Goal: Information Seeking & Learning: Learn about a topic

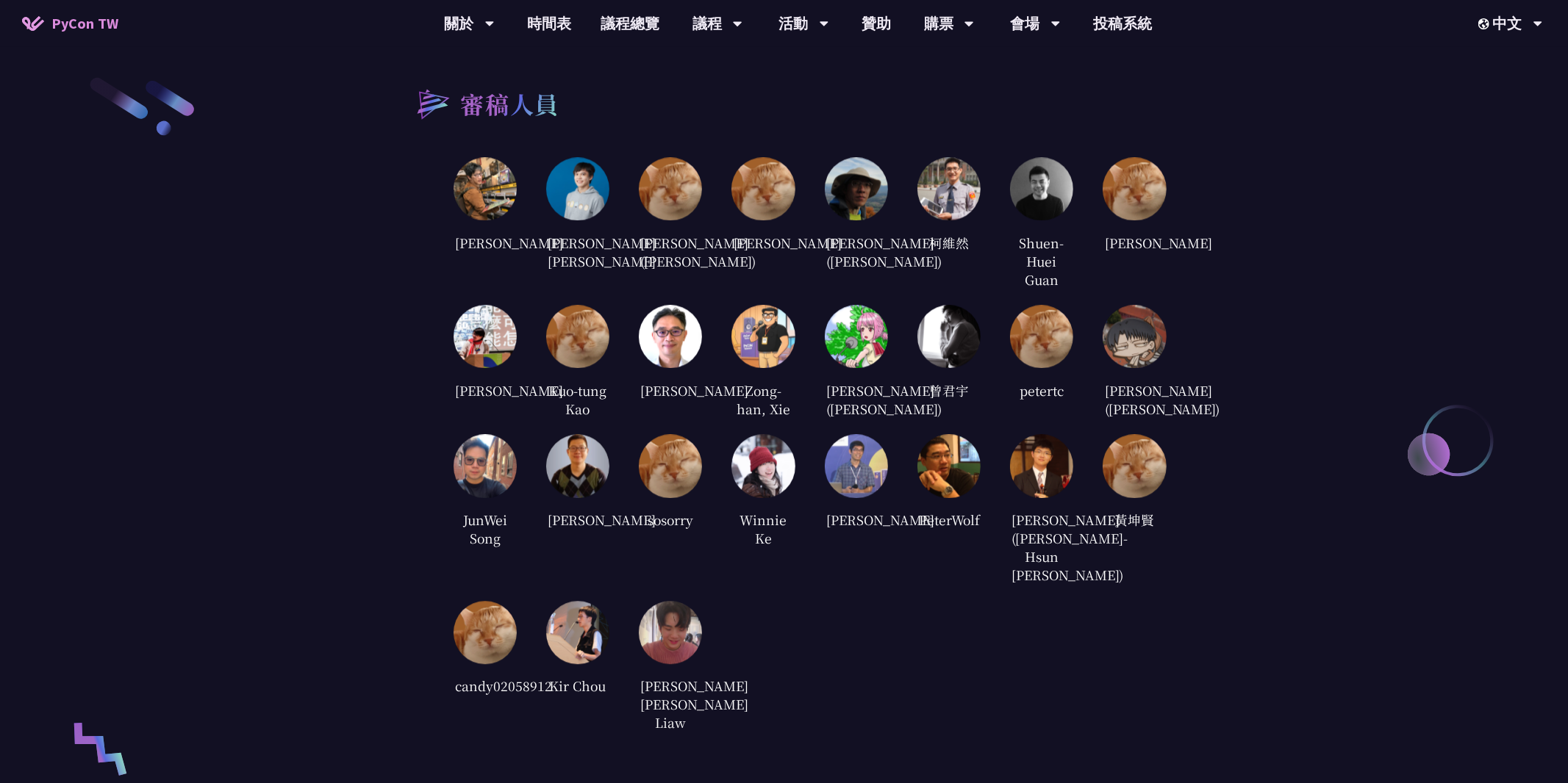
scroll to position [2994, 0]
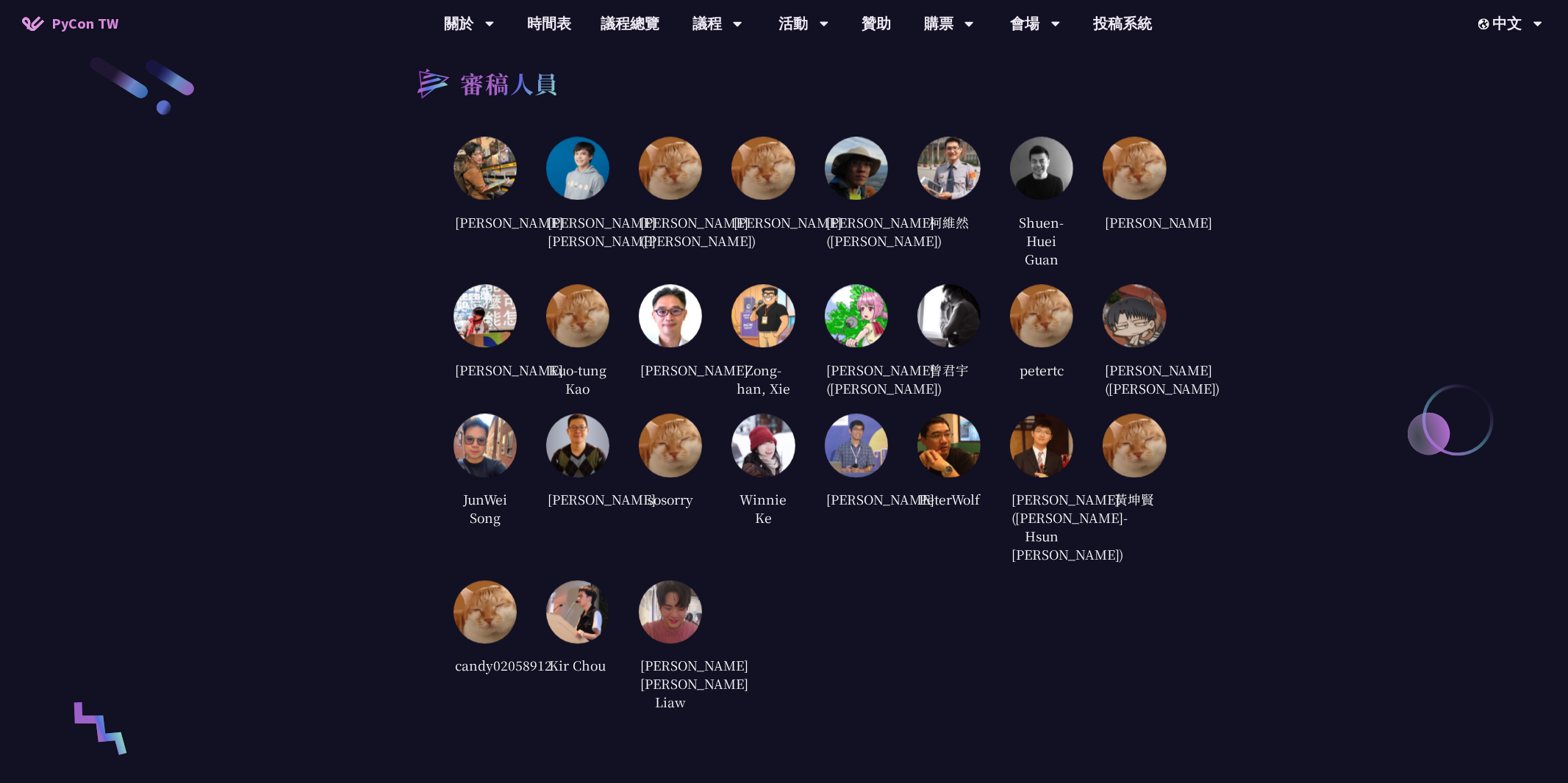
drag, startPoint x: 702, startPoint y: 725, endPoint x: 478, endPoint y: 405, distance: 390.6
click at [480, 407] on div "[PERSON_NAME] [PERSON_NAME] [PERSON_NAME] [PERSON_NAME] ([PERSON_NAME]) [PERSON…" at bounding box center [810, 424] width 713 height 577
click at [403, 261] on div "審稿人員 [PERSON_NAME] [PERSON_NAME] [PERSON_NAME] [PERSON_NAME] ([PERSON_NAME]) [P…" at bounding box center [784, 383] width 765 height 658
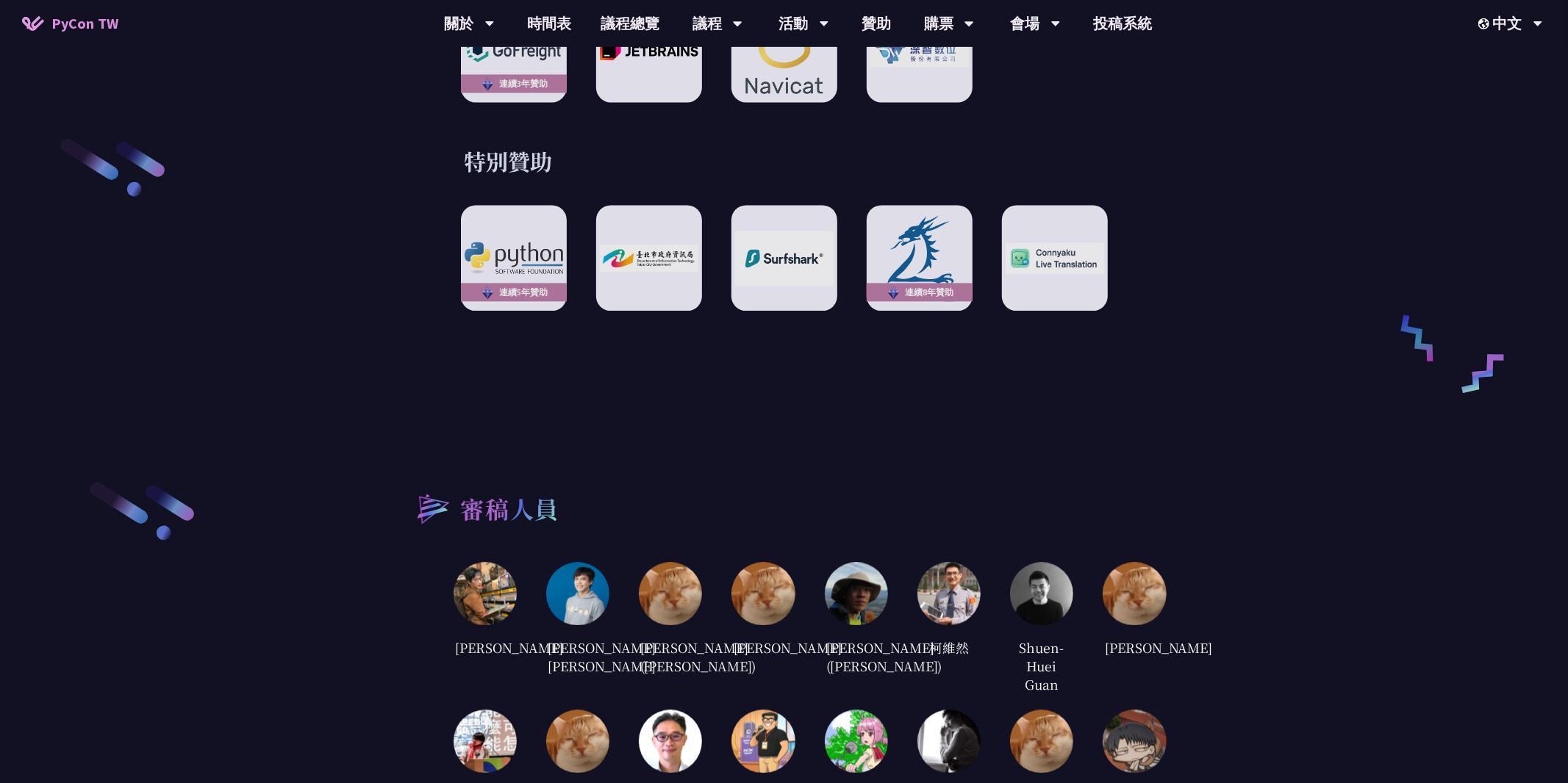
scroll to position [2966, 0]
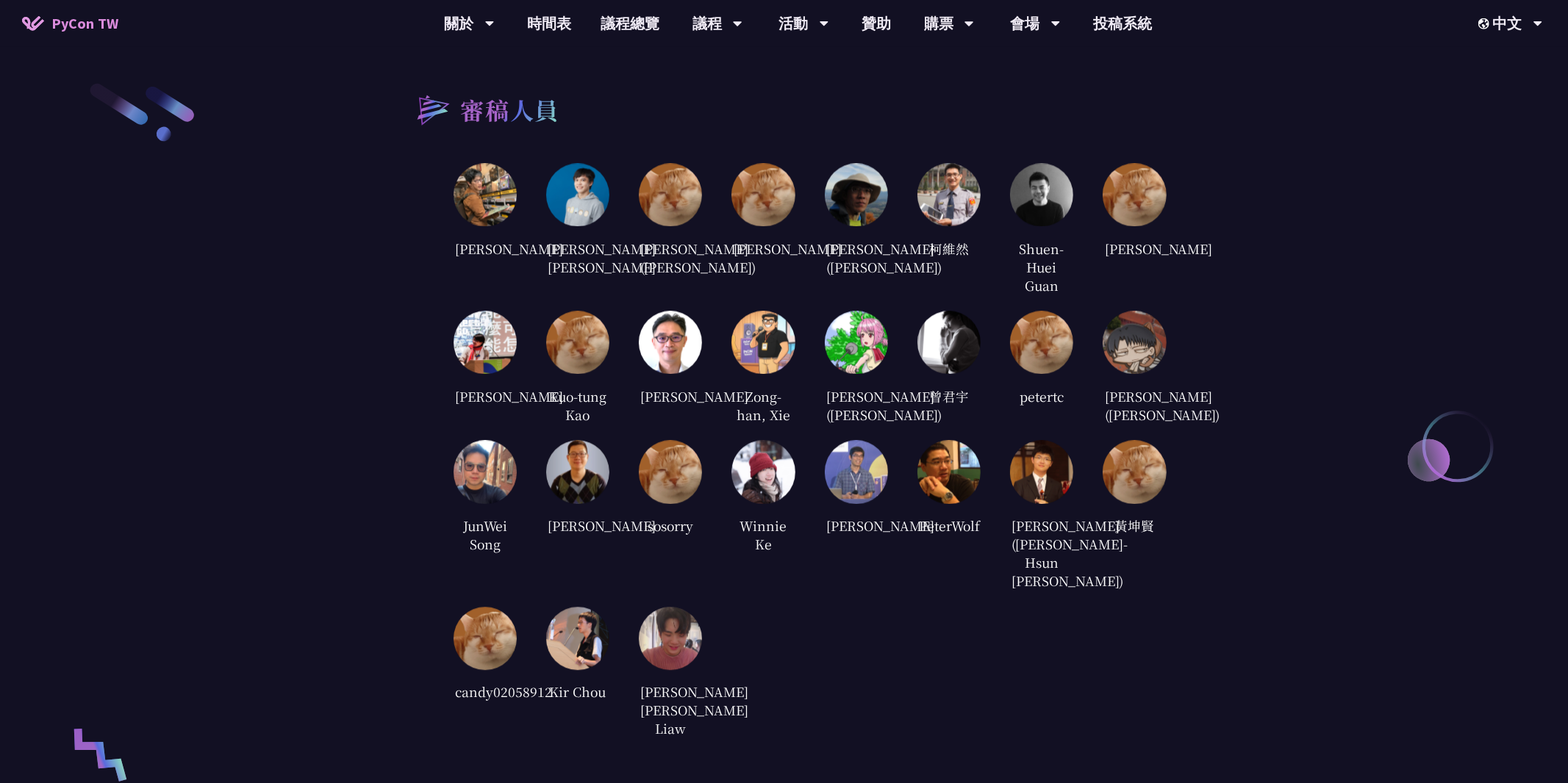
click at [774, 504] on img at bounding box center [762, 472] width 63 height 63
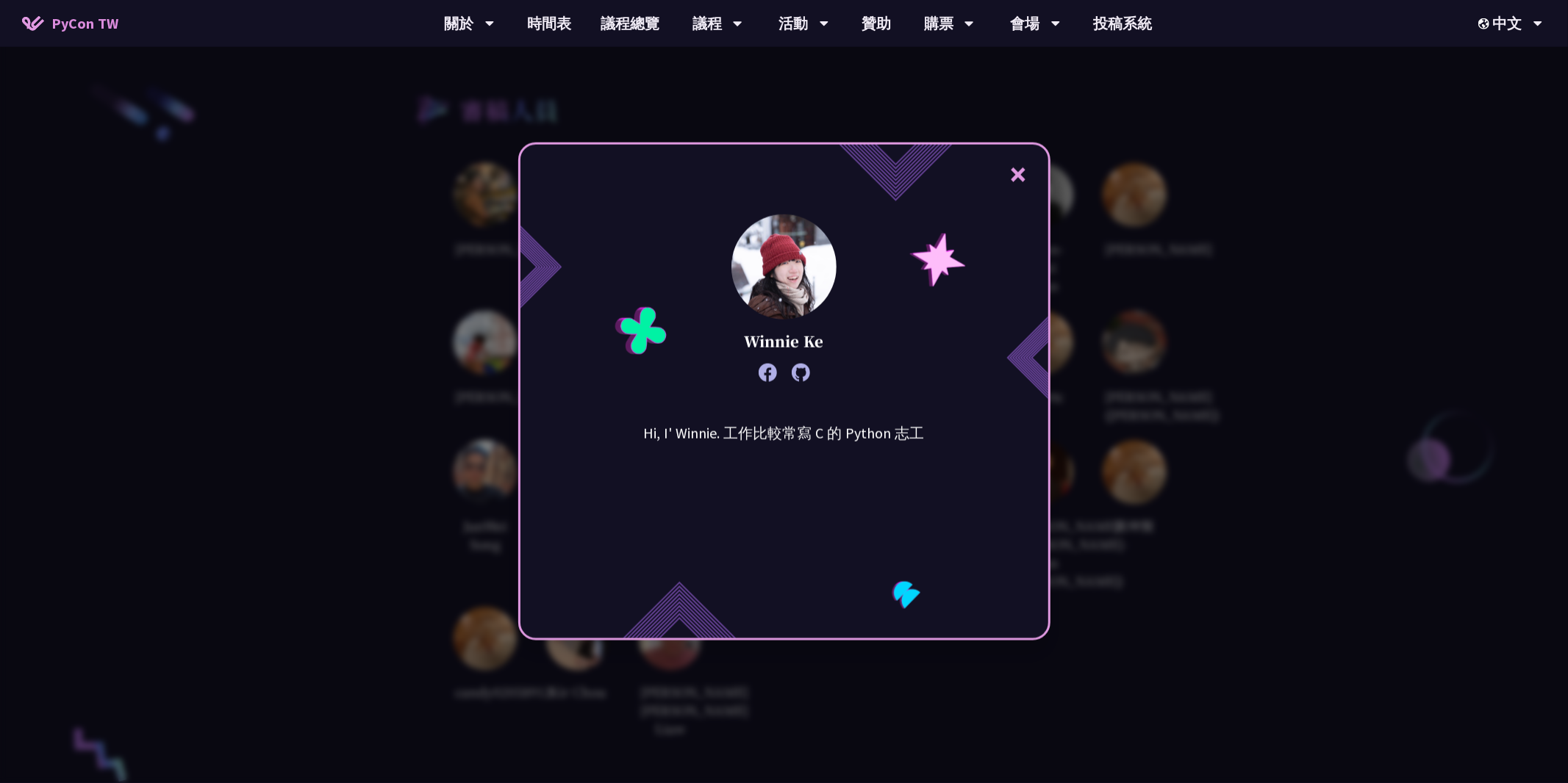
click at [1160, 436] on div "× Winnie Ke Hi, I' Winnie. 工作比較常寫 C 的 Python 志工" at bounding box center [784, 392] width 1568 height 783
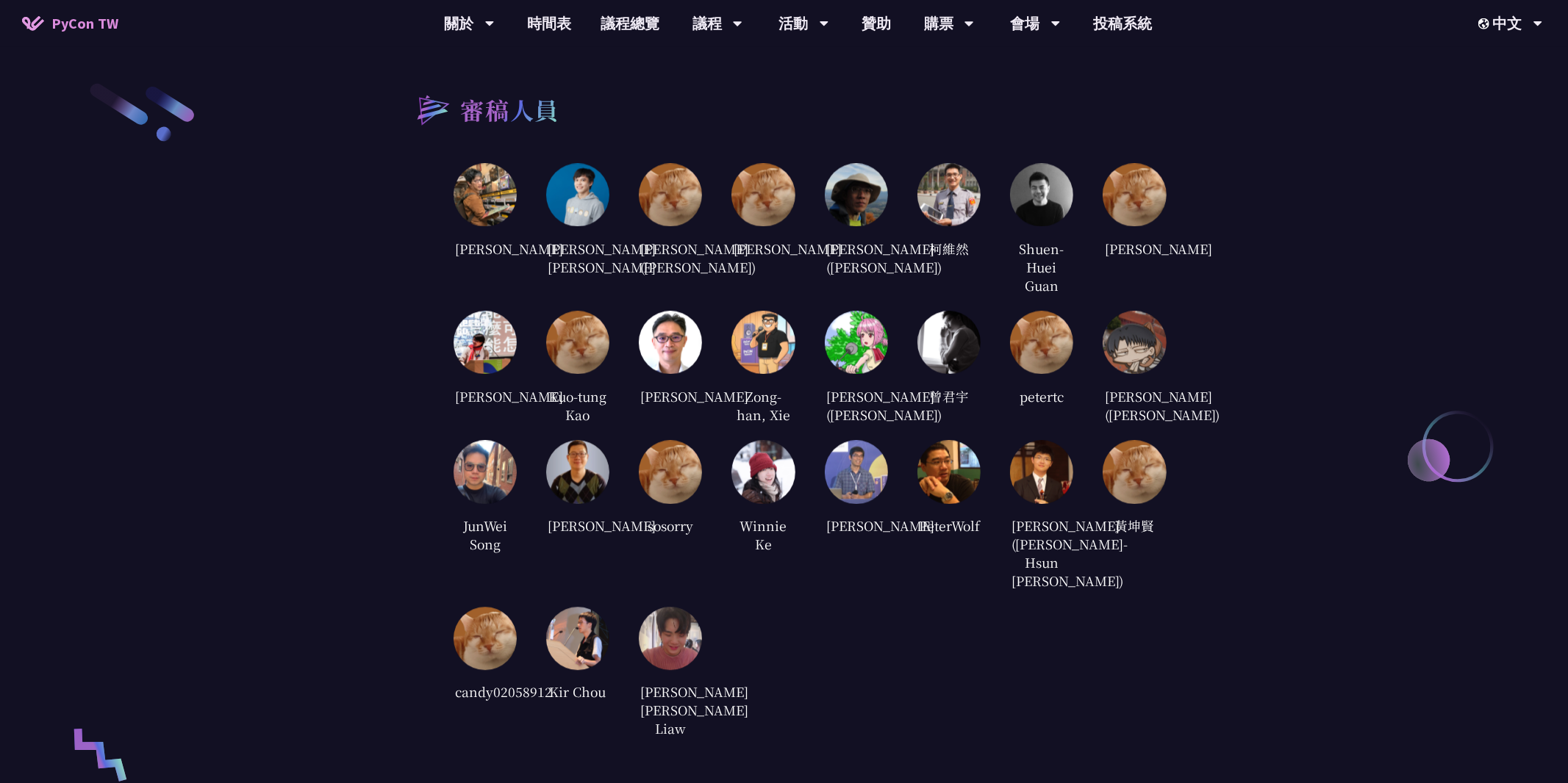
click at [475, 359] on img at bounding box center [485, 343] width 63 height 63
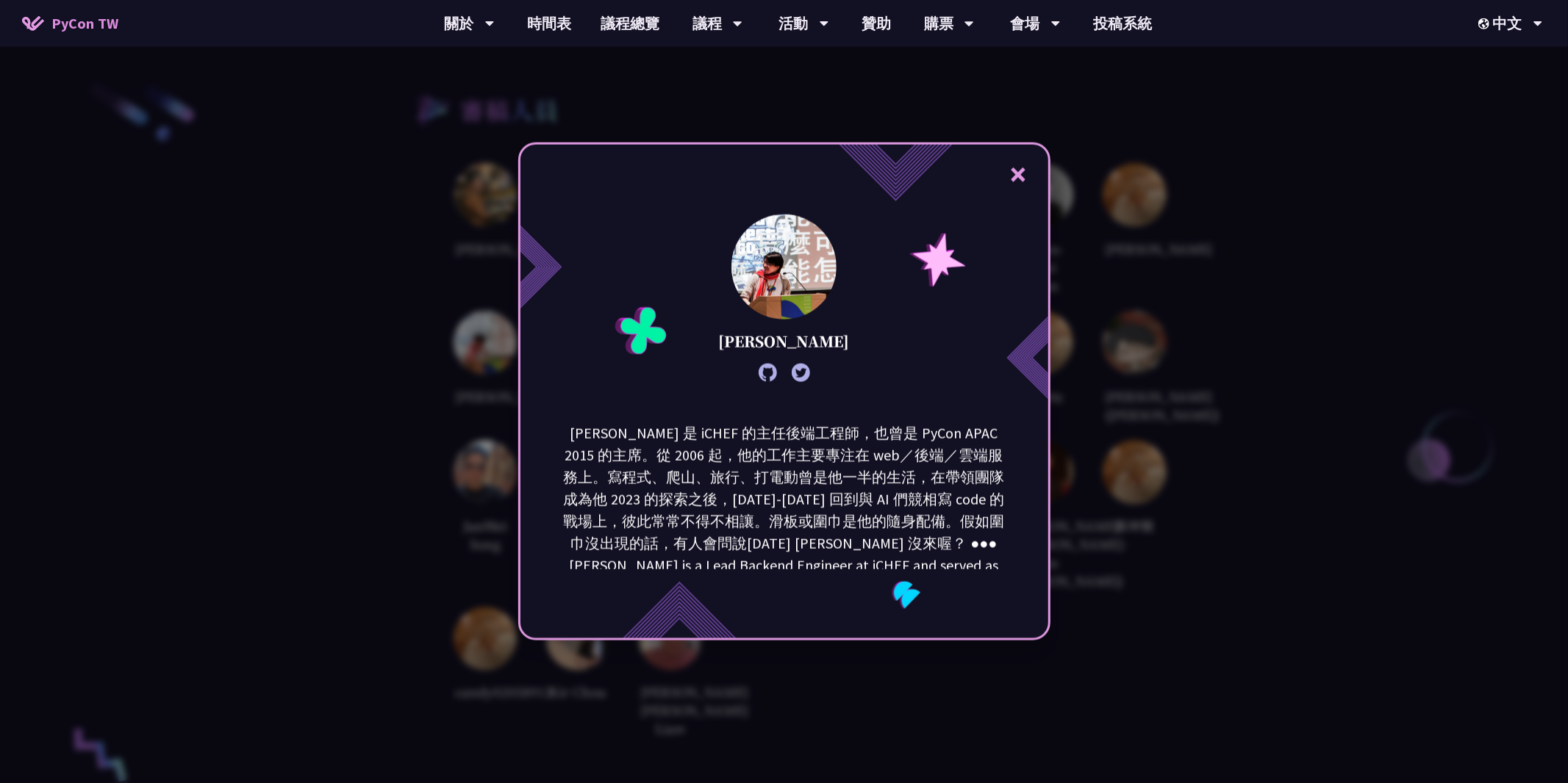
drag, startPoint x: 1210, startPoint y: 343, endPoint x: 1191, endPoint y: 354, distance: 22.0
click at [1199, 350] on div "× [PERSON_NAME]" at bounding box center [784, 392] width 1568 height 783
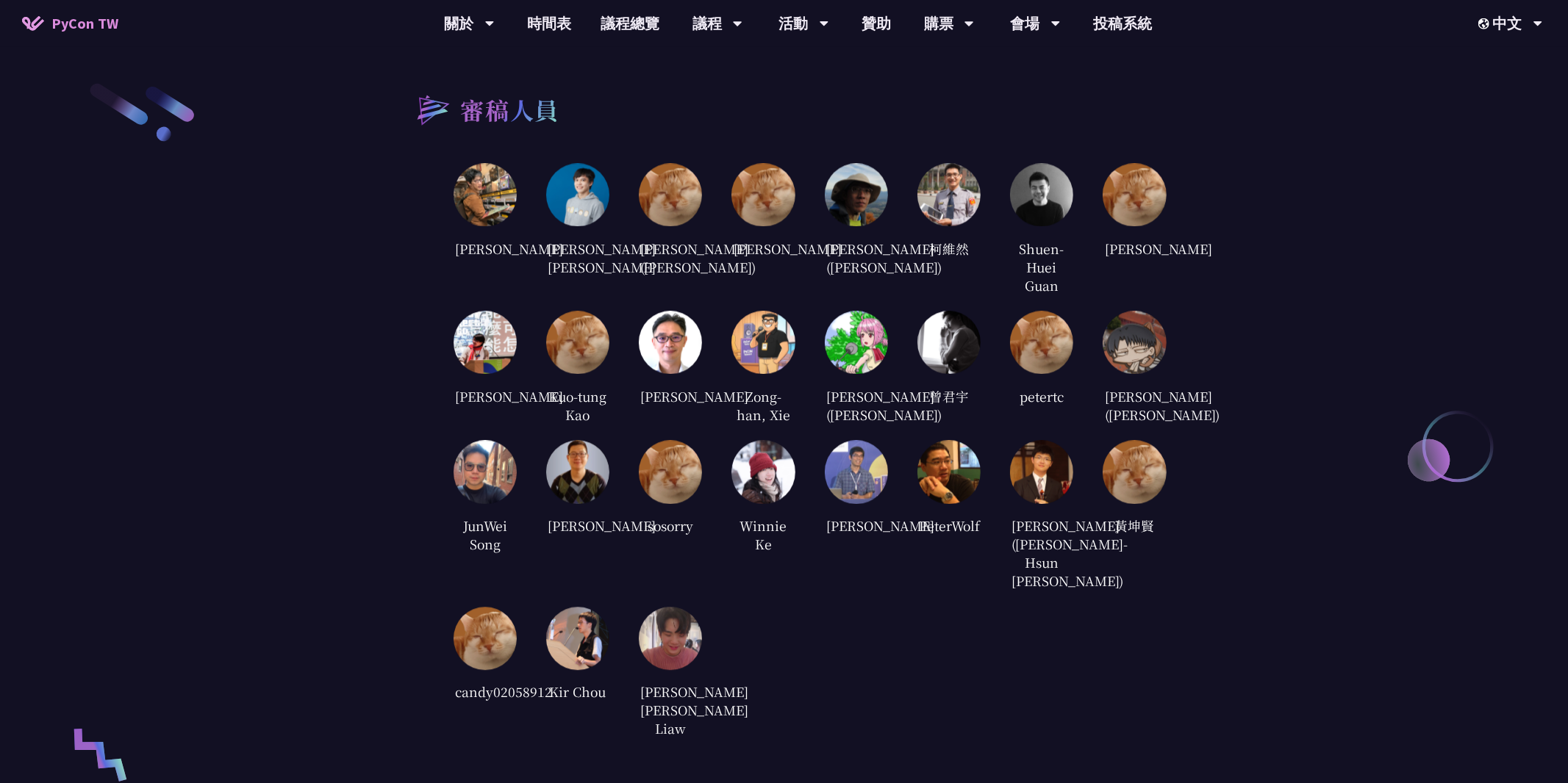
click at [602, 659] on img at bounding box center [577, 639] width 63 height 63
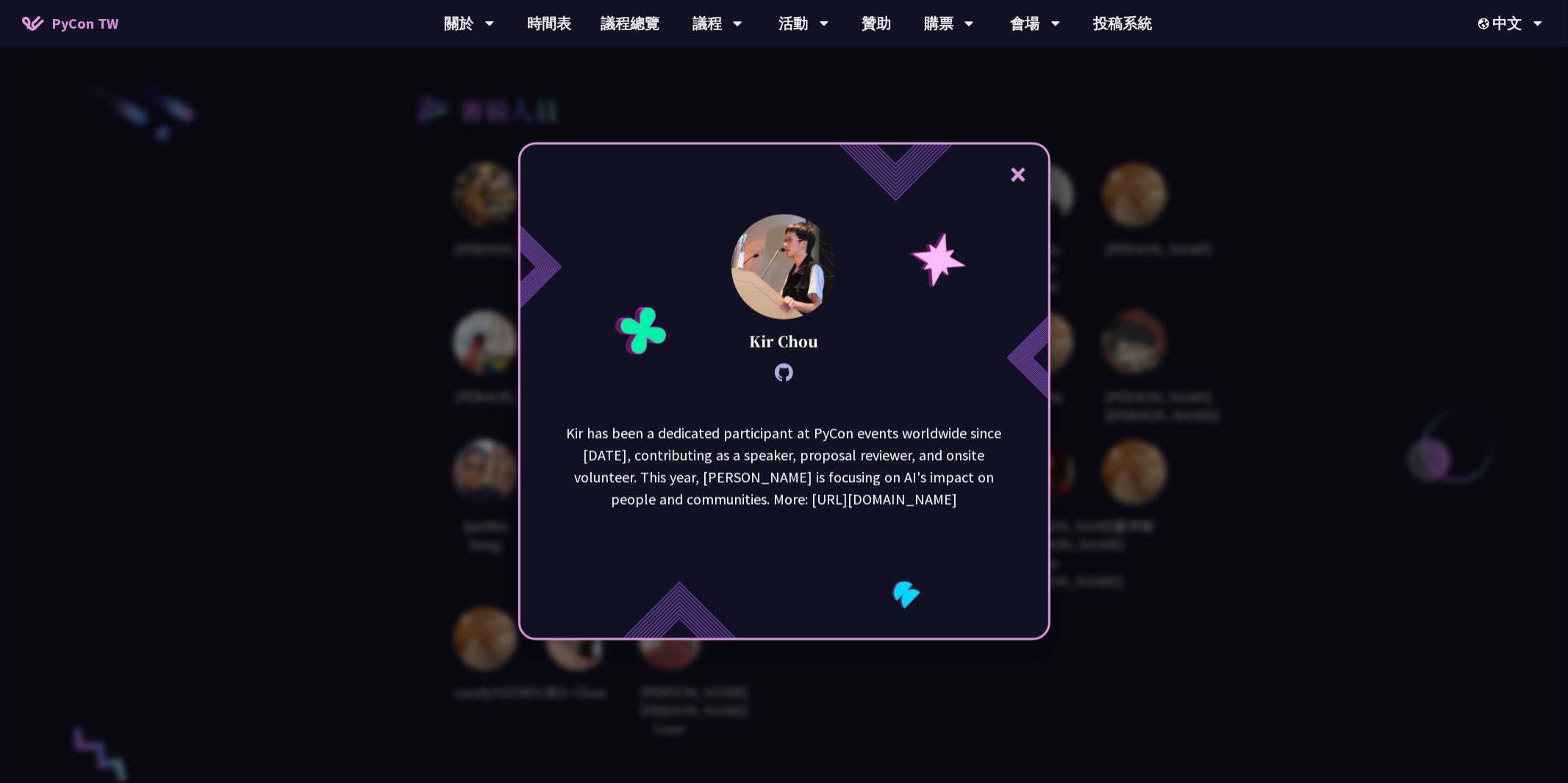
click at [976, 709] on div "× [PERSON_NAME] has been a dedicated participant at PyCon events worldwide sinc…" at bounding box center [784, 392] width 1568 height 783
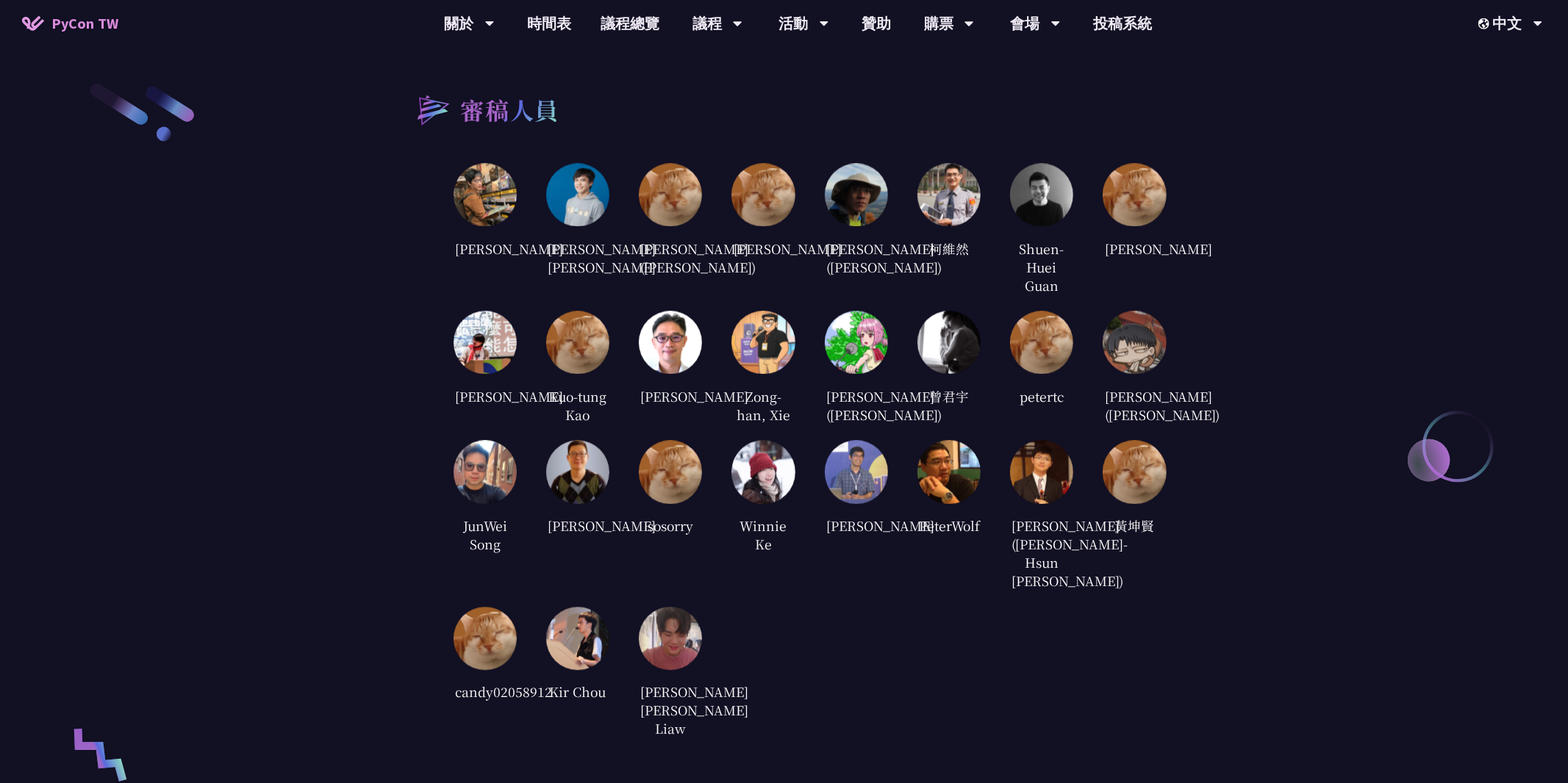
click at [698, 671] on div at bounding box center [670, 639] width 63 height 63
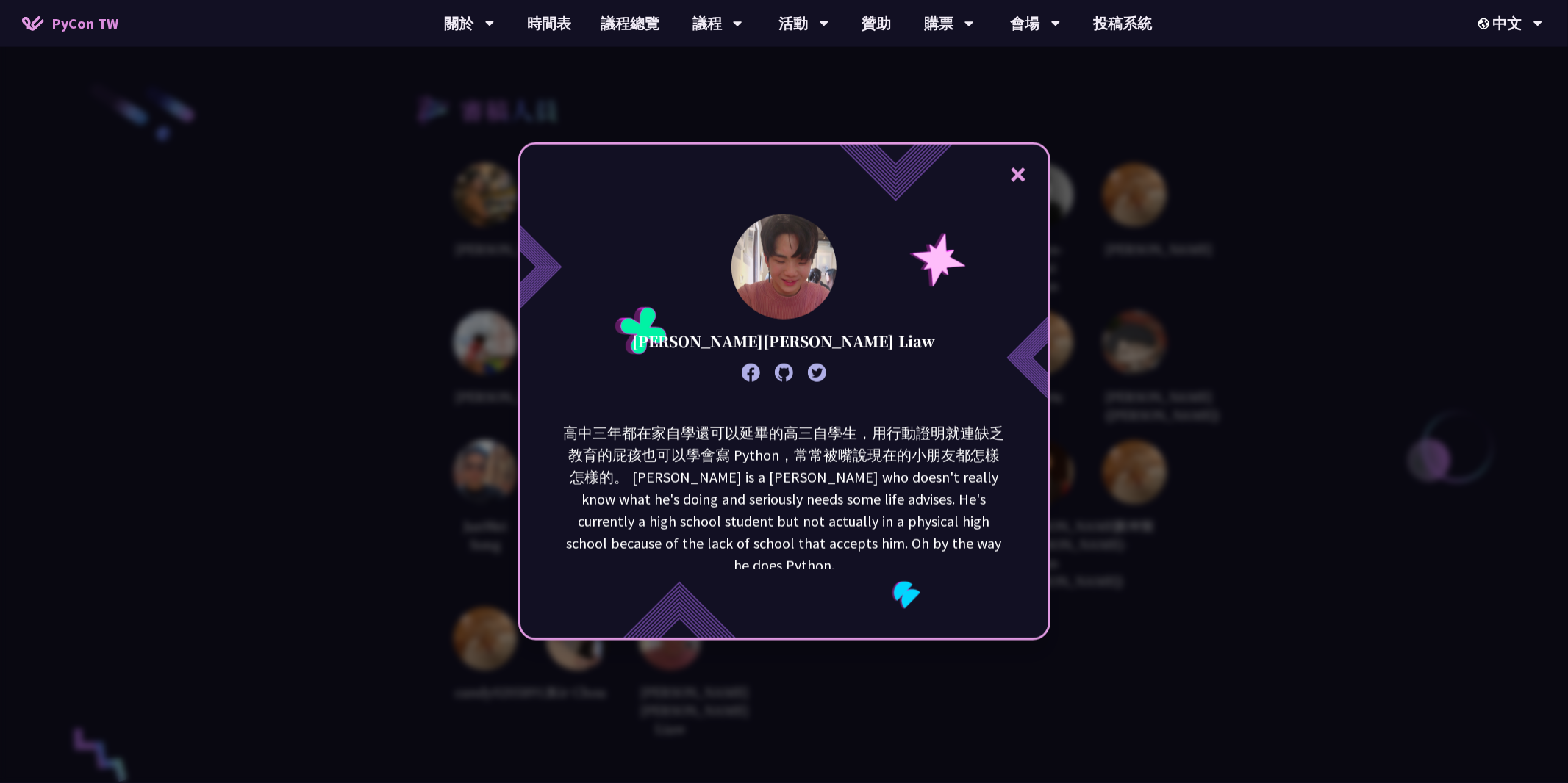
click at [679, 683] on div "× [PERSON_NAME][PERSON_NAME] Liaw 高中三年都在家自學還可以延畢的高三自學生，用行動證明就連缺乏教育的屁孩也可以學會寫 Pyt…" at bounding box center [784, 392] width 1568 height 783
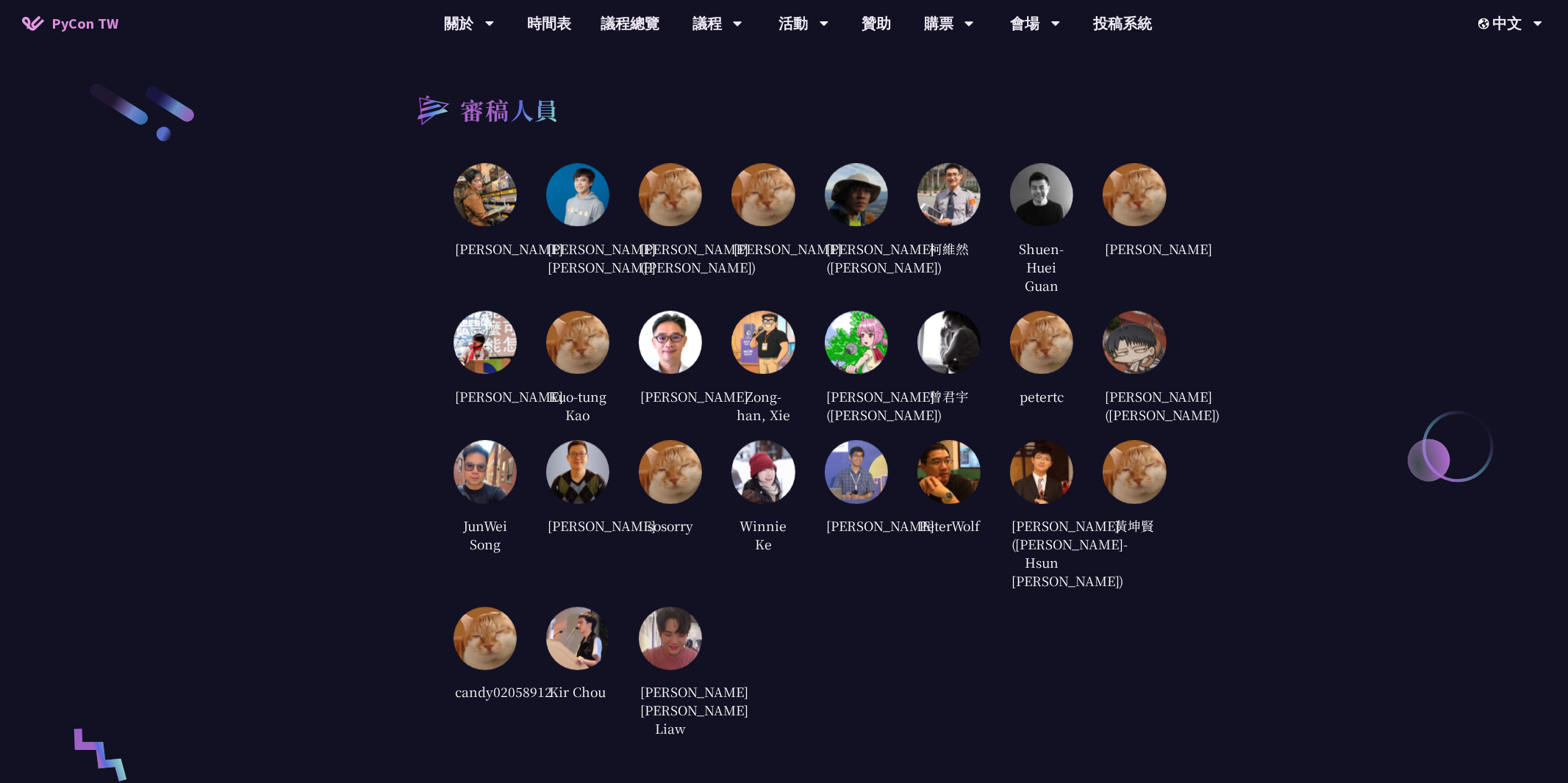
click at [562, 668] on img at bounding box center [577, 639] width 63 height 63
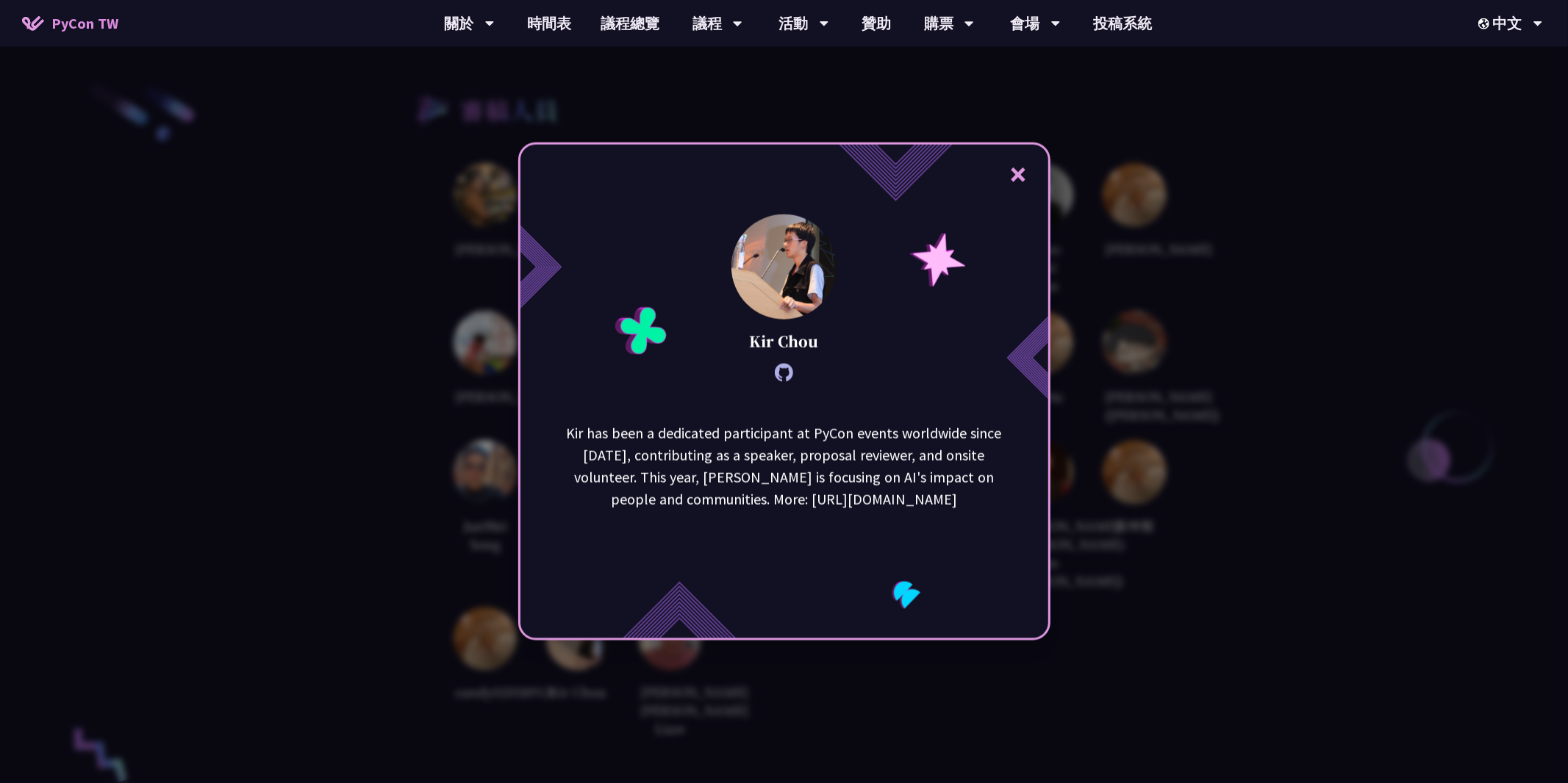
click at [741, 679] on div "× [PERSON_NAME] has been a dedicated participant at PyCon events worldwide sinc…" at bounding box center [784, 392] width 1568 height 783
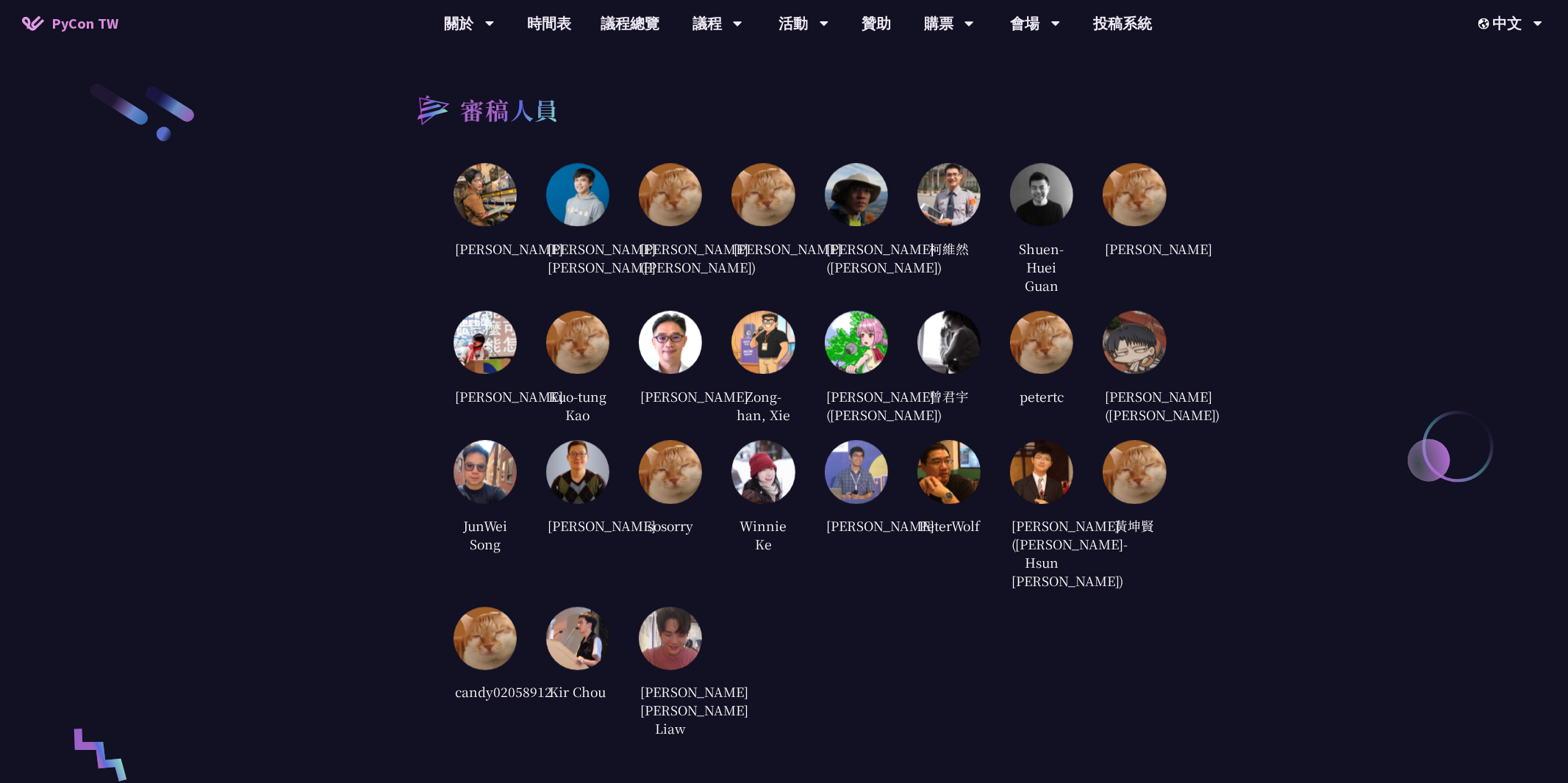
click at [671, 669] on img at bounding box center [670, 639] width 63 height 63
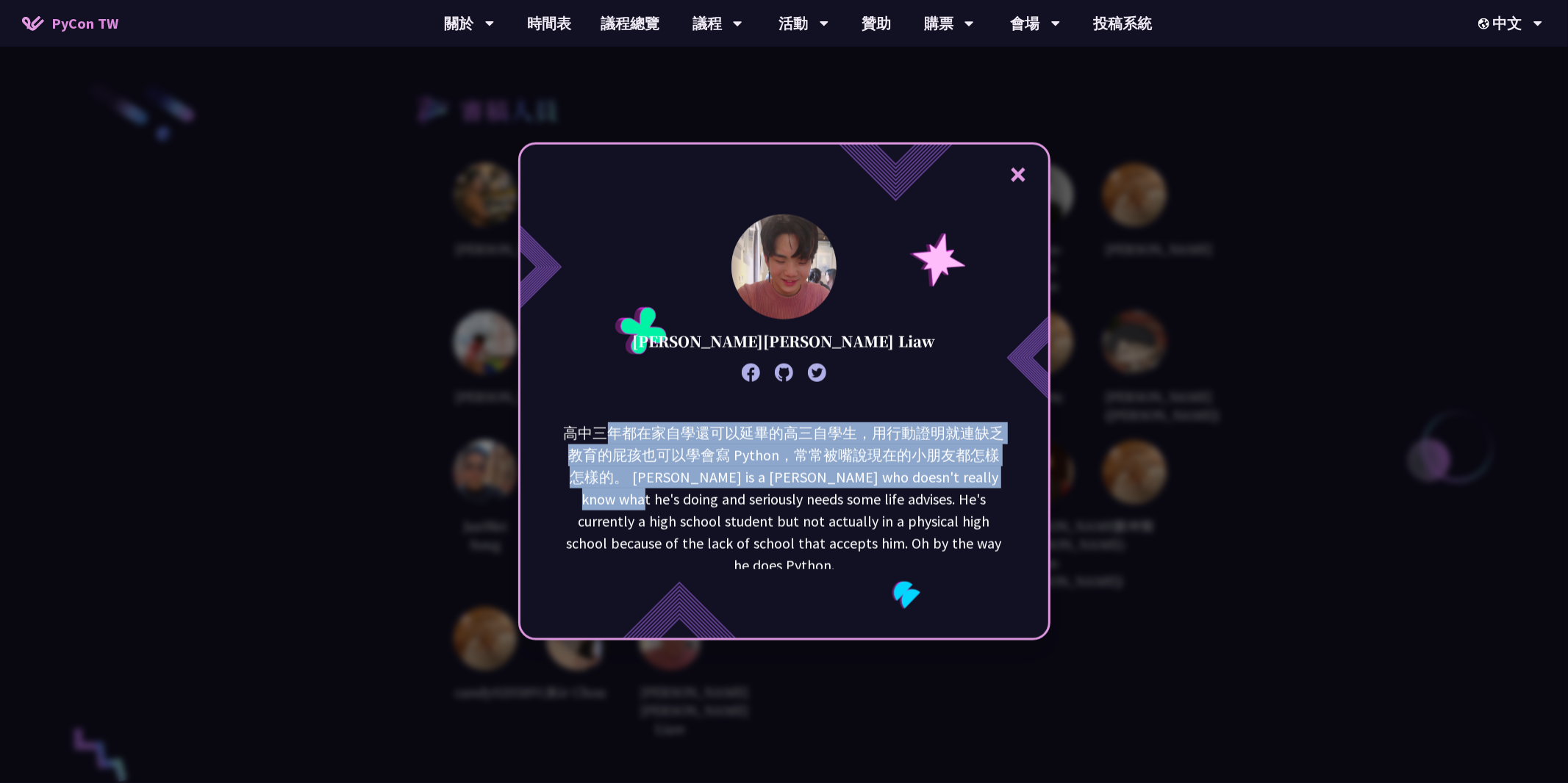
drag, startPoint x: 718, startPoint y: 433, endPoint x: 1014, endPoint y: 487, distance: 300.9
click at [1014, 487] on div "高中三年都在家自學還可以延畢的高三自學生，用行動證明就連缺乏教育的屁孩也可以學會寫 Python，常常被嘴說現在的小朋友都怎樣怎樣的。 [PERSON_NAM…" at bounding box center [784, 496] width 528 height 147
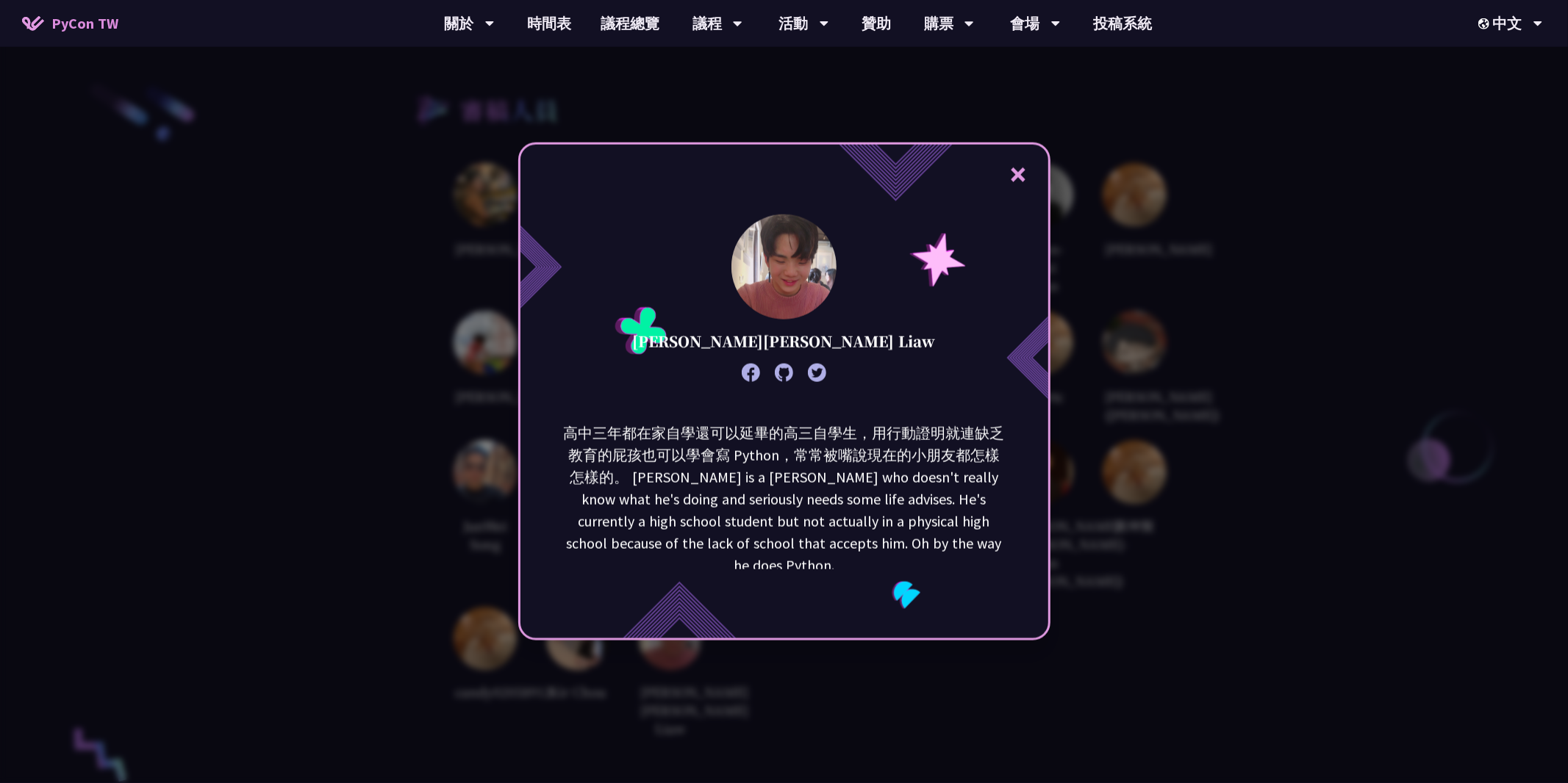
click at [1014, 487] on div "高中三年都在家自學還可以延畢的高三自學生，用行動證明就連缺乏教育的屁孩也可以學會寫 Python，常常被嘴說現在的小朋友都怎樣怎樣的。 [PERSON_NAM…" at bounding box center [784, 496] width 528 height 147
click at [783, 370] on icon at bounding box center [783, 373] width 19 height 19
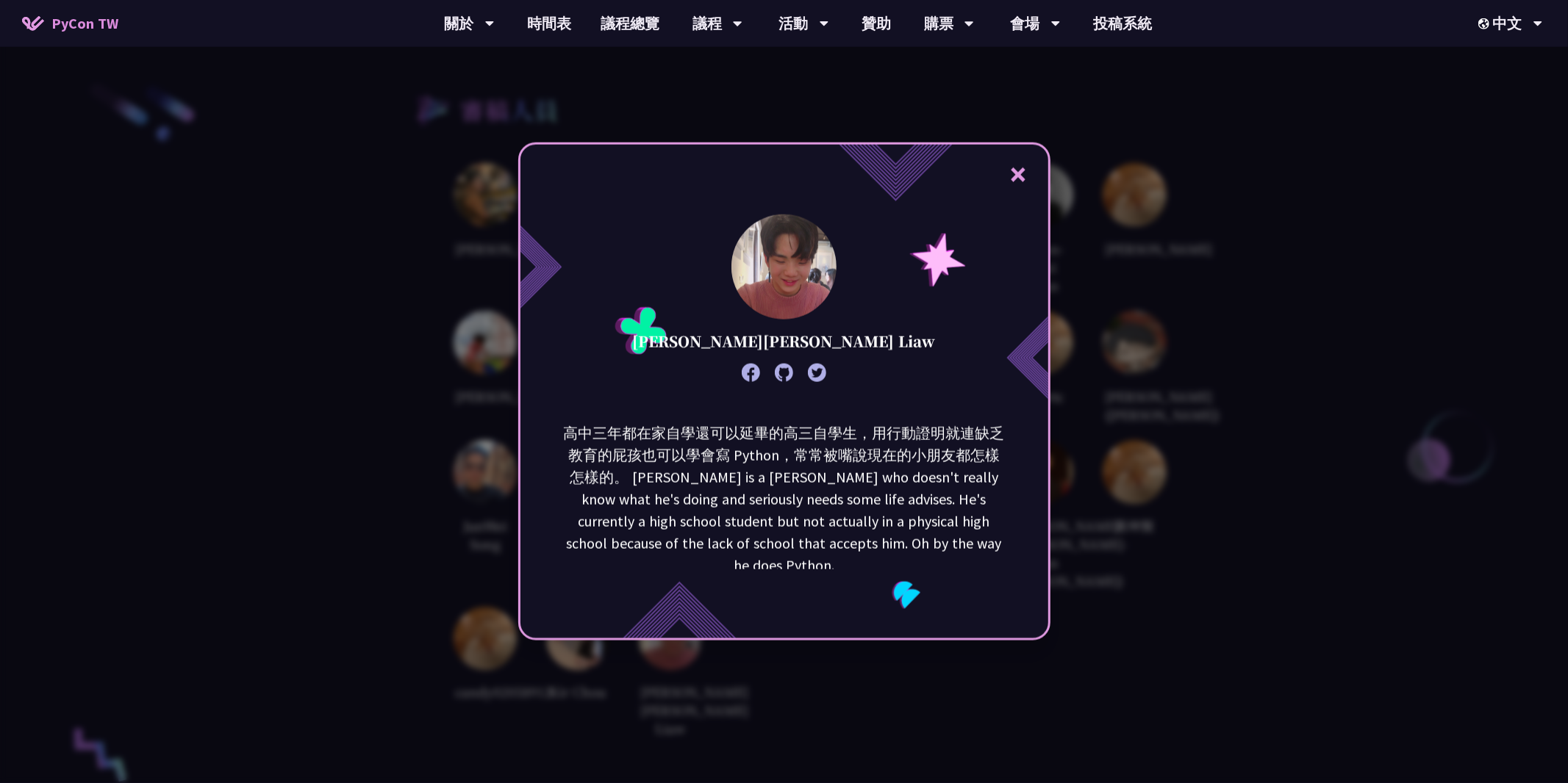
drag, startPoint x: 1107, startPoint y: 132, endPoint x: 1106, endPoint y: 140, distance: 8.1
click at [1106, 132] on div "× [PERSON_NAME][PERSON_NAME] Liaw 高中三年都在家自學還可以延畢的高三自學生，用行動證明就連缺乏教育的屁孩也可以學會寫 Pyt…" at bounding box center [784, 392] width 1568 height 783
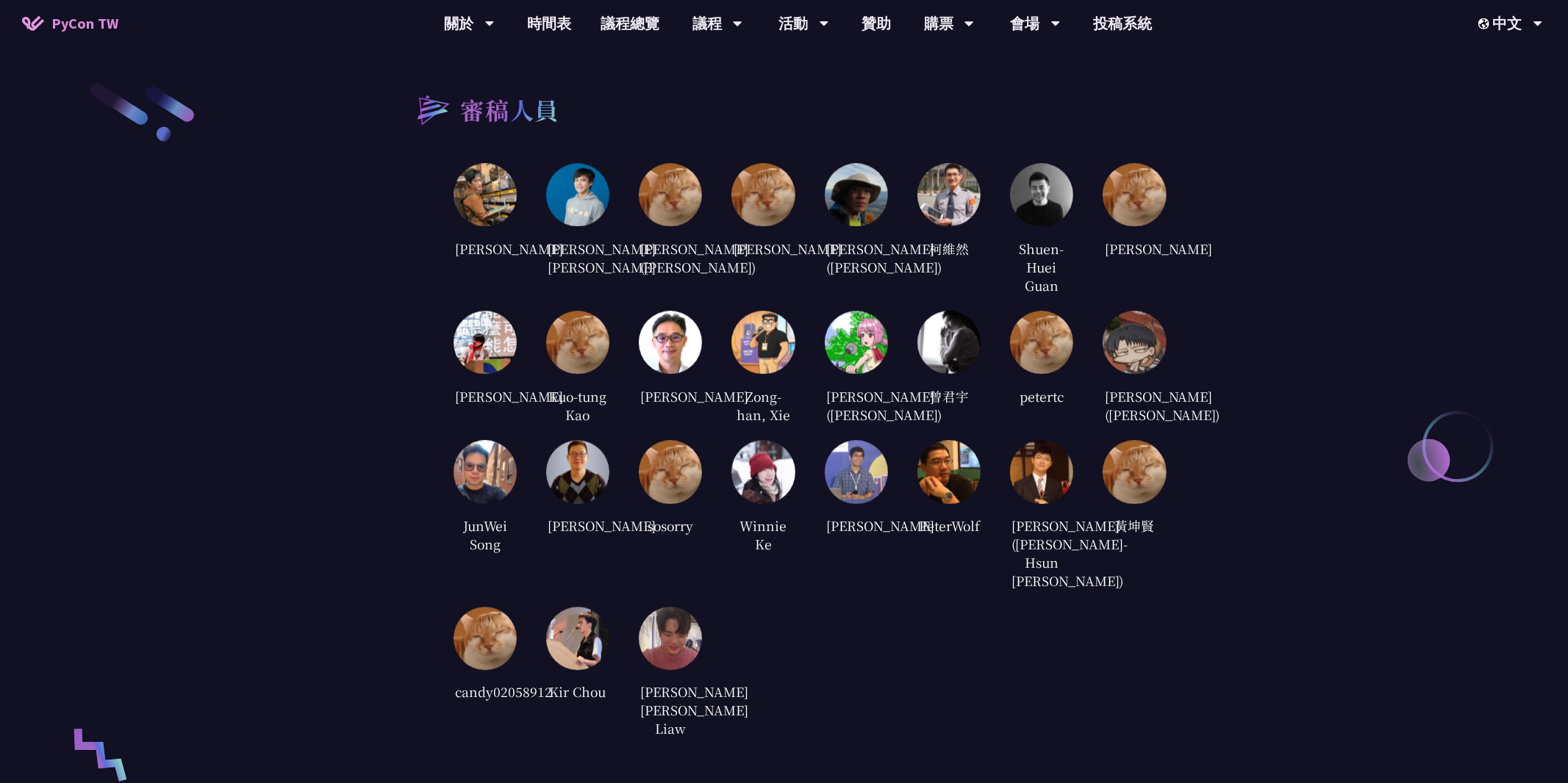
click at [969, 183] on img at bounding box center [948, 195] width 63 height 63
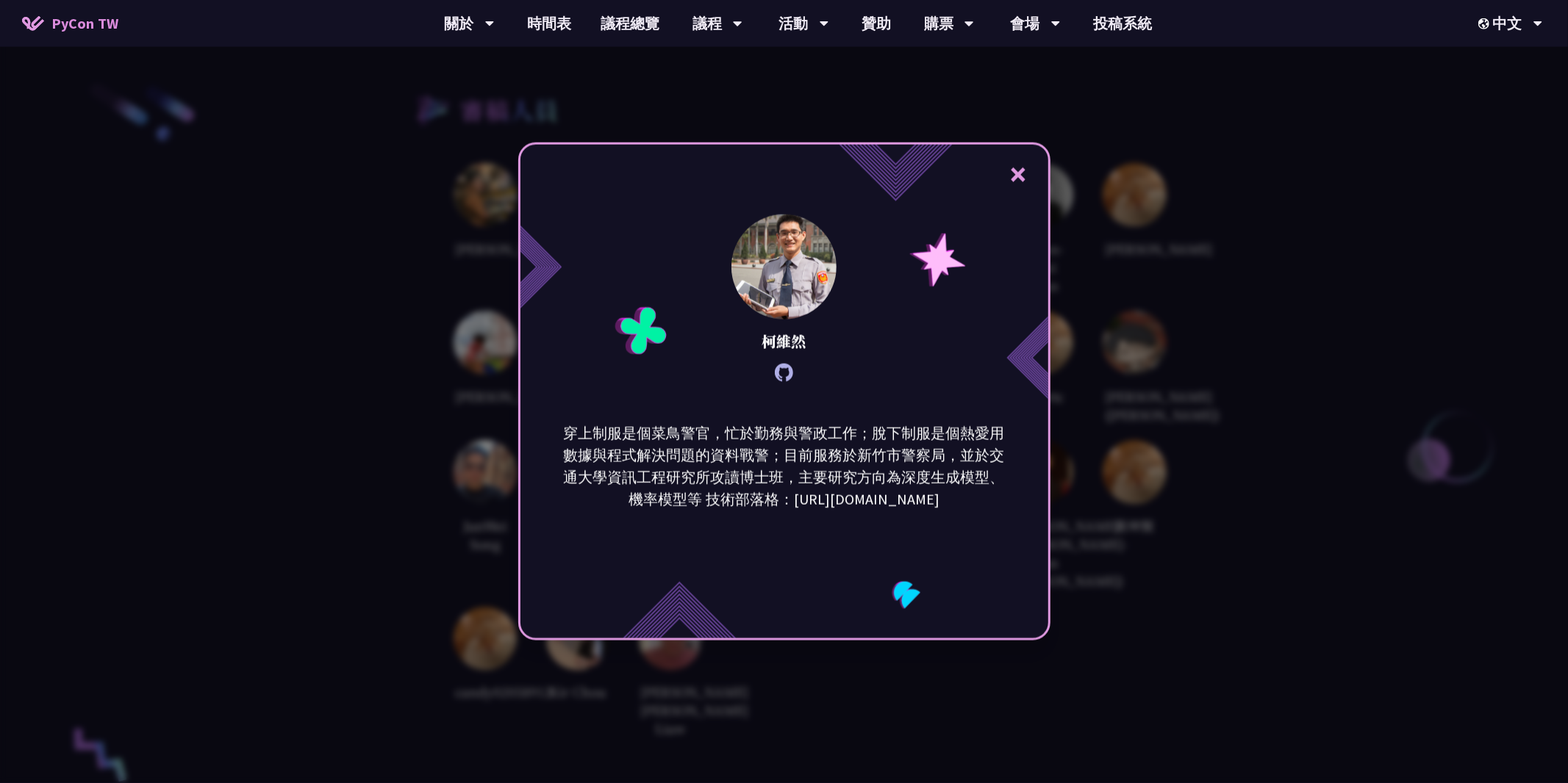
drag, startPoint x: 973, startPoint y: 502, endPoint x: 778, endPoint y: 498, distance: 195.0
click at [778, 498] on p "穿上制服是個菜鳥警官，忙於勤務與警政工作；脫下制服是個熱愛用數據與程式解決問題的資料戰警；目前服務於新竹市警察局，並於交通大學資訊工程研究所攻讀博士班，主要研…" at bounding box center [784, 467] width 444 height 89
